Goal: Information Seeking & Learning: Learn about a topic

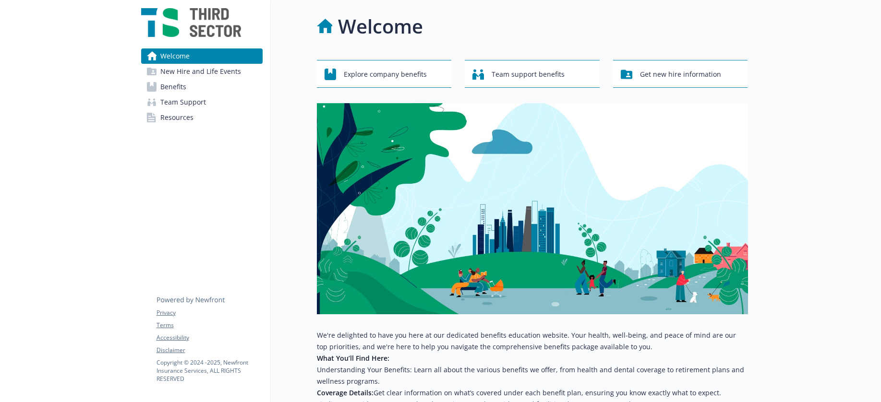
click at [193, 87] on link "Benefits" at bounding box center [201, 86] width 121 height 15
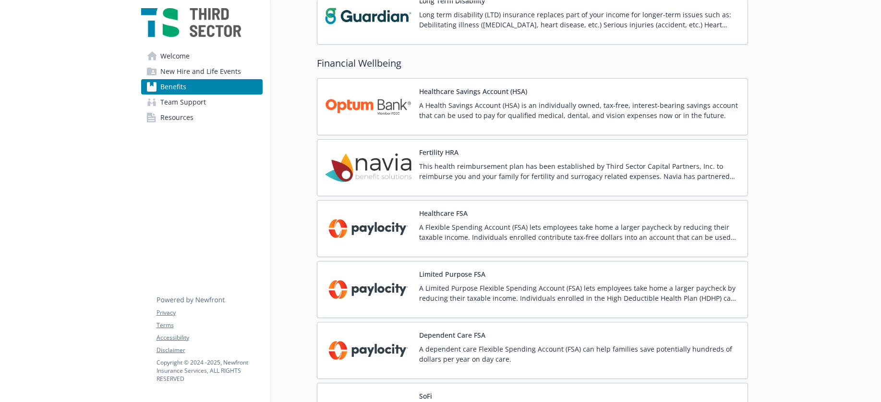
scroll to position [651, 0]
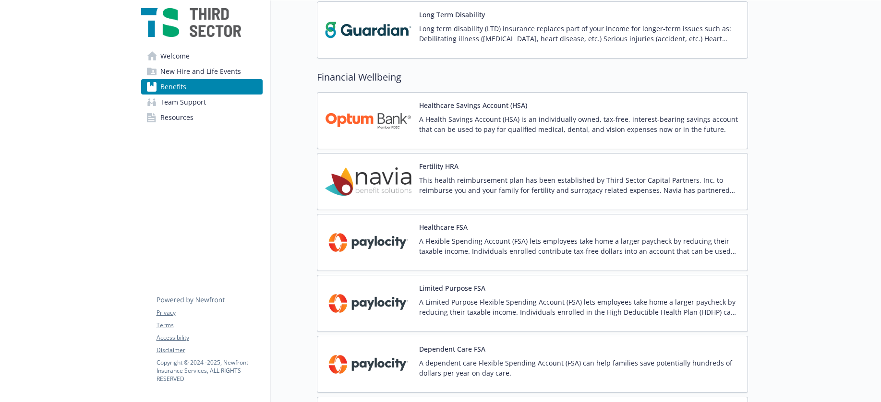
click at [207, 119] on link "Resources" at bounding box center [201, 117] width 121 height 15
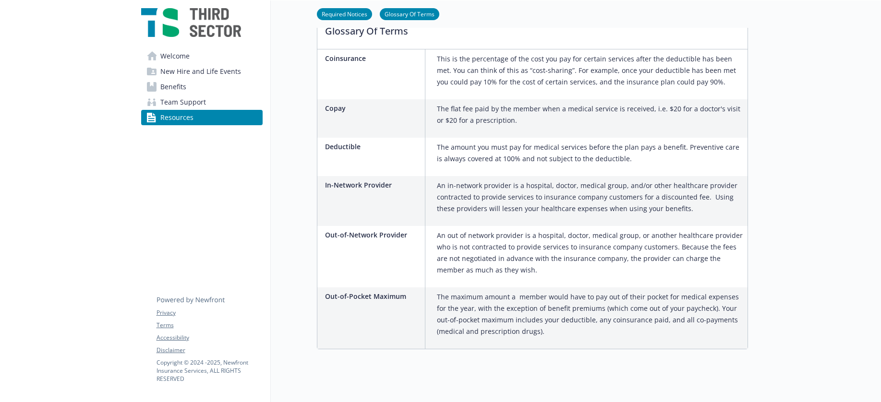
scroll to position [510, 0]
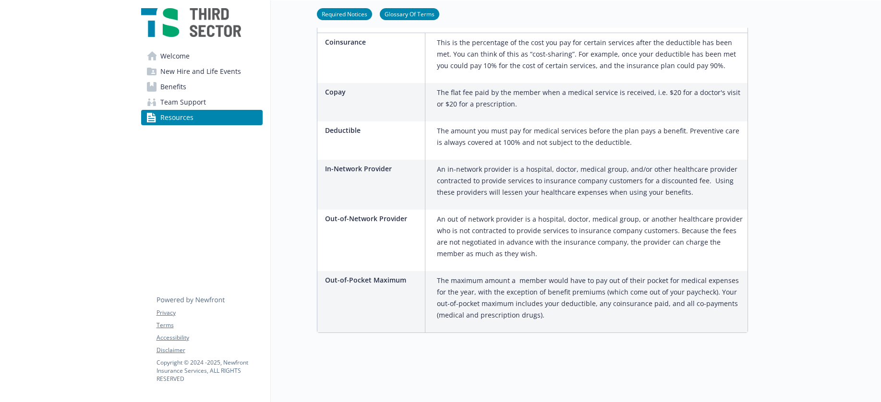
click at [181, 103] on span "Team Support" at bounding box center [183, 102] width 46 height 15
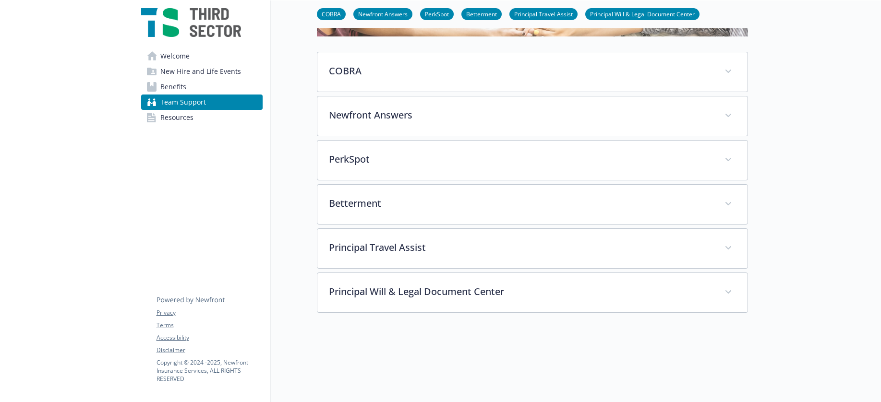
scroll to position [133, 0]
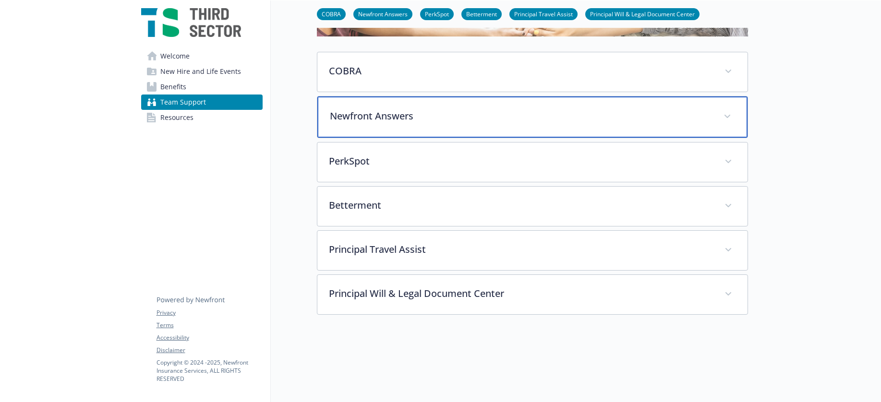
click at [379, 125] on div "Newfront Answers" at bounding box center [532, 117] width 430 height 41
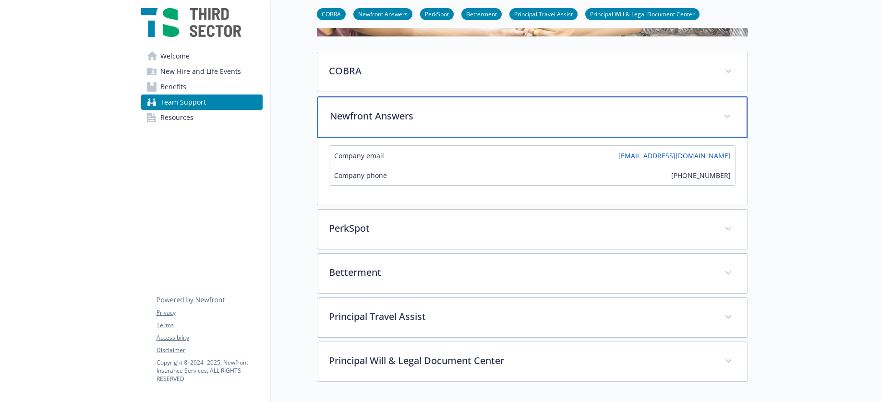
click at [379, 125] on div "Newfront Answers" at bounding box center [532, 117] width 430 height 41
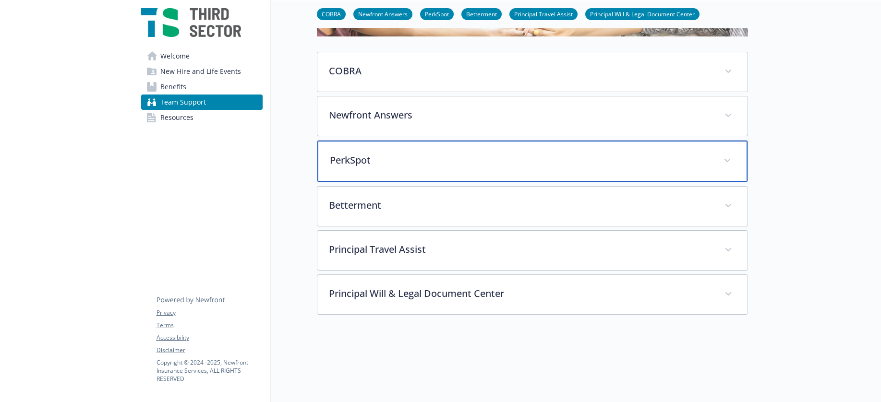
click at [368, 162] on p "PerkSpot" at bounding box center [521, 160] width 382 height 14
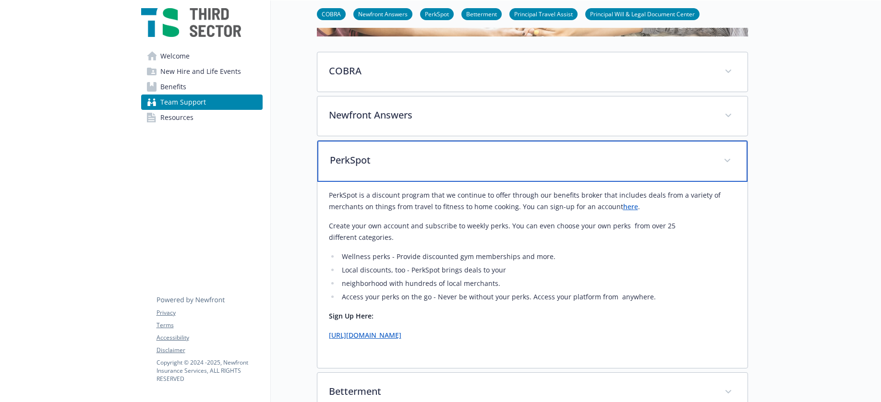
click at [368, 162] on p "PerkSpot" at bounding box center [521, 160] width 382 height 14
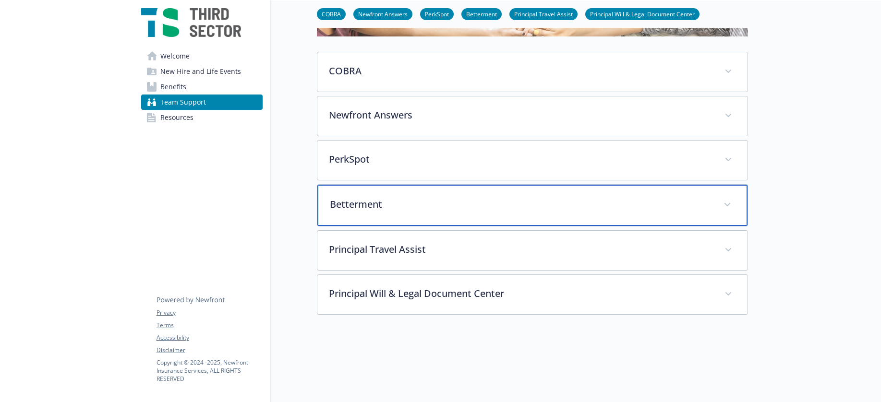
click at [381, 203] on p "Betterment" at bounding box center [521, 204] width 382 height 14
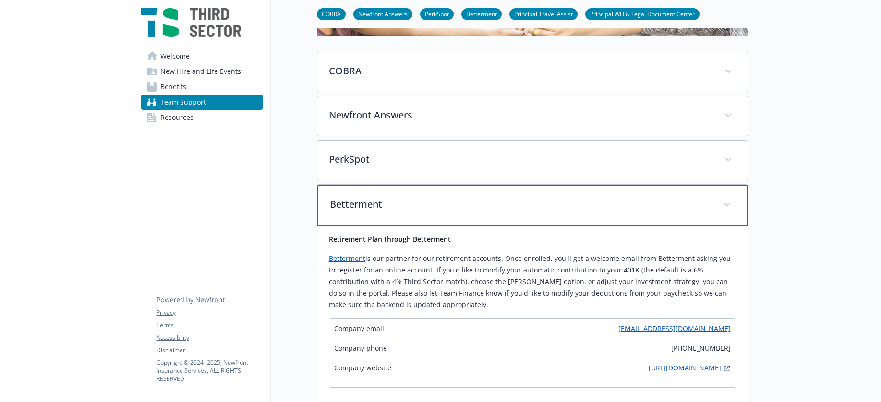
click at [381, 203] on p "Betterment" at bounding box center [521, 204] width 382 height 14
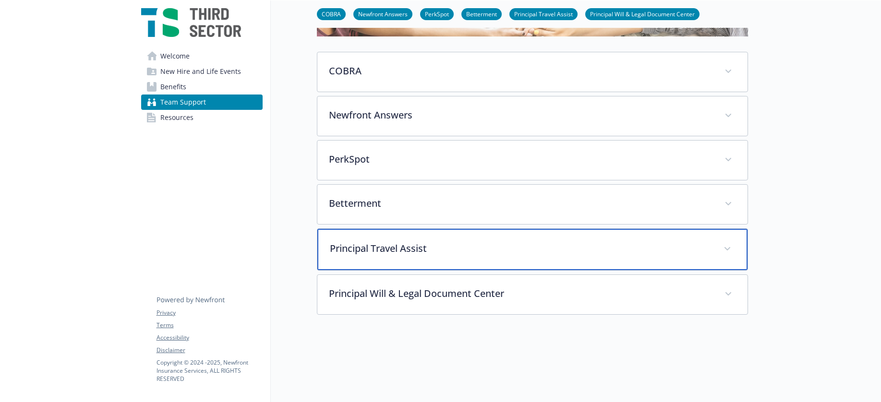
click at [412, 261] on div "Principal Travel Assist" at bounding box center [532, 249] width 430 height 41
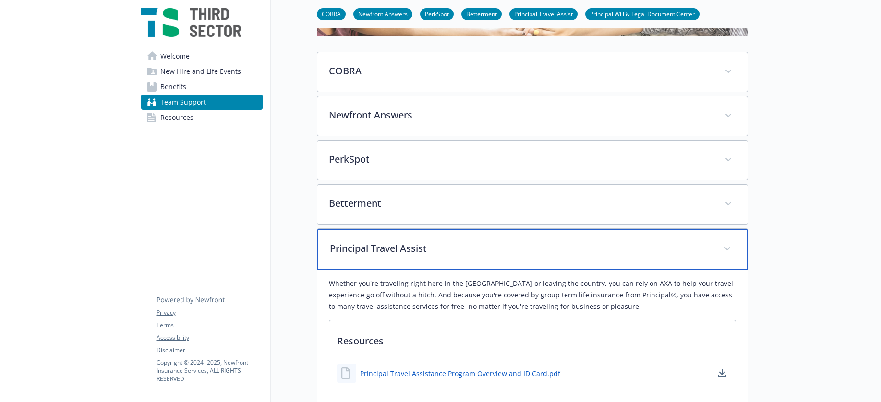
click at [412, 261] on div "Principal Travel Assist" at bounding box center [532, 249] width 430 height 41
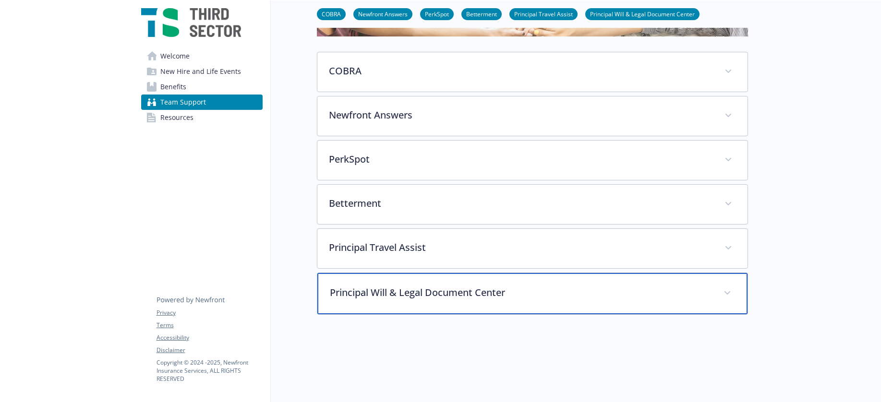
click at [431, 304] on div "Principal Will & Legal Document Center" at bounding box center [532, 293] width 430 height 41
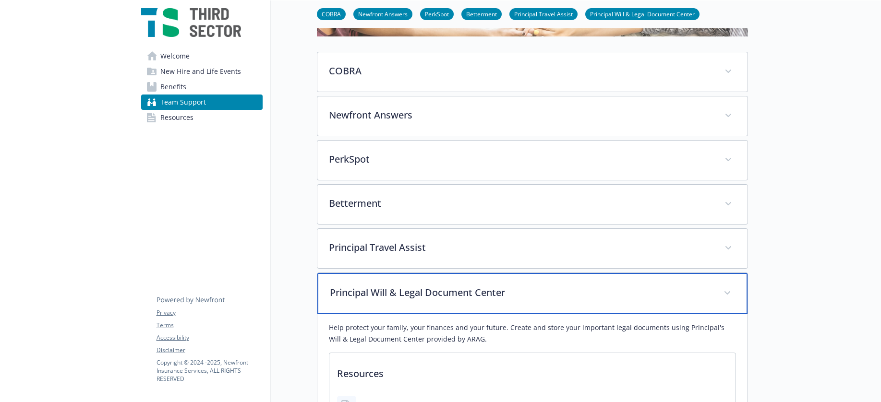
click at [431, 304] on div "Principal Will & Legal Document Center" at bounding box center [532, 293] width 430 height 41
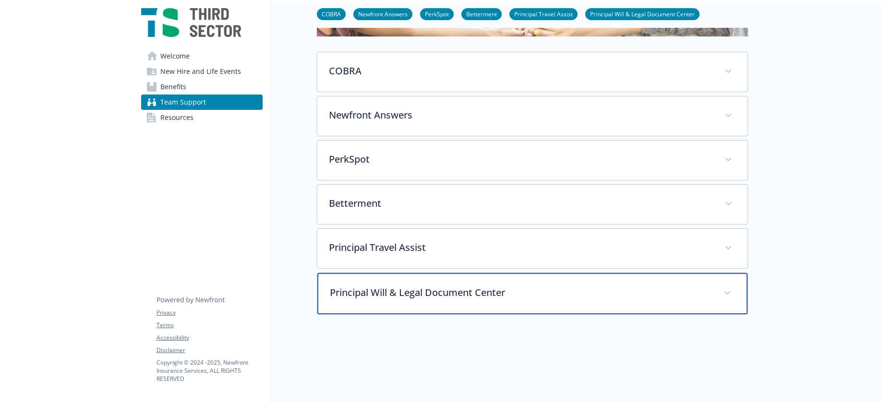
click at [441, 286] on p "Principal Will & Legal Document Center" at bounding box center [521, 293] width 382 height 14
